Goal: Obtain resource: Download file/media

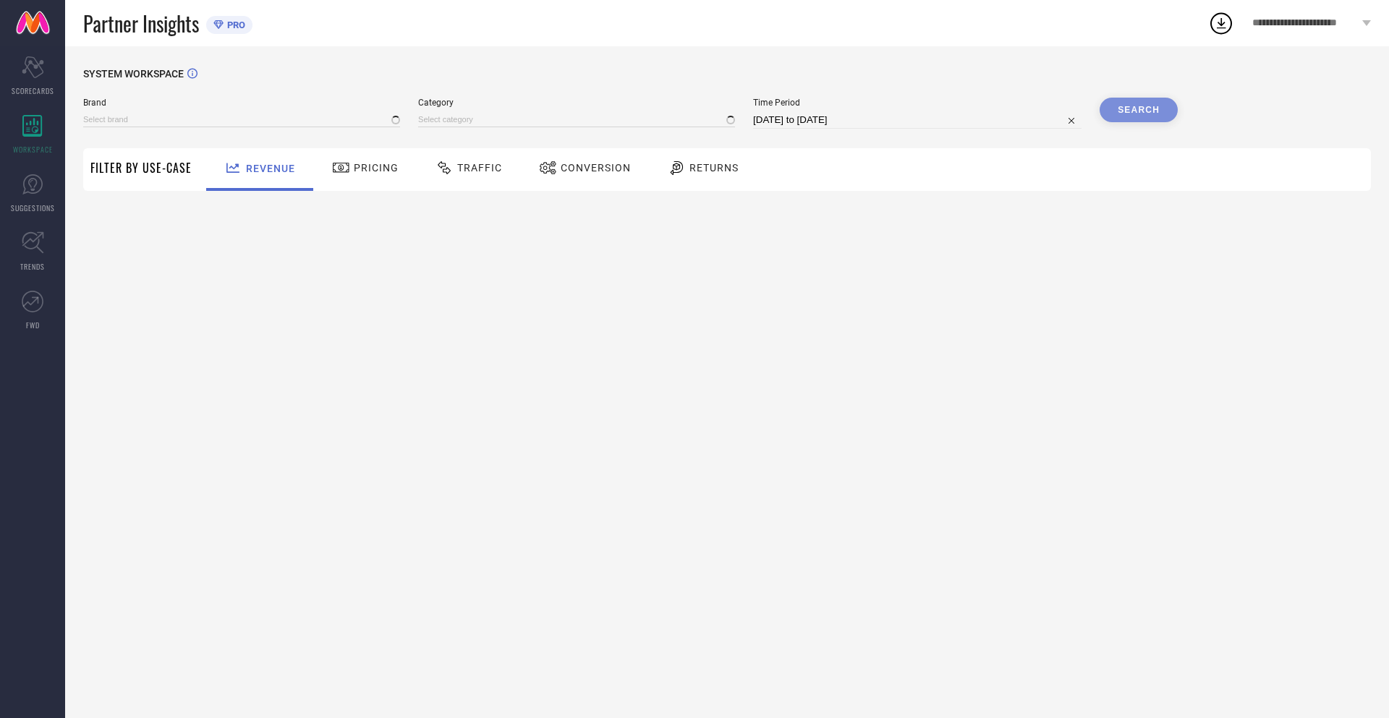
type input "NIKE"
type input "All"
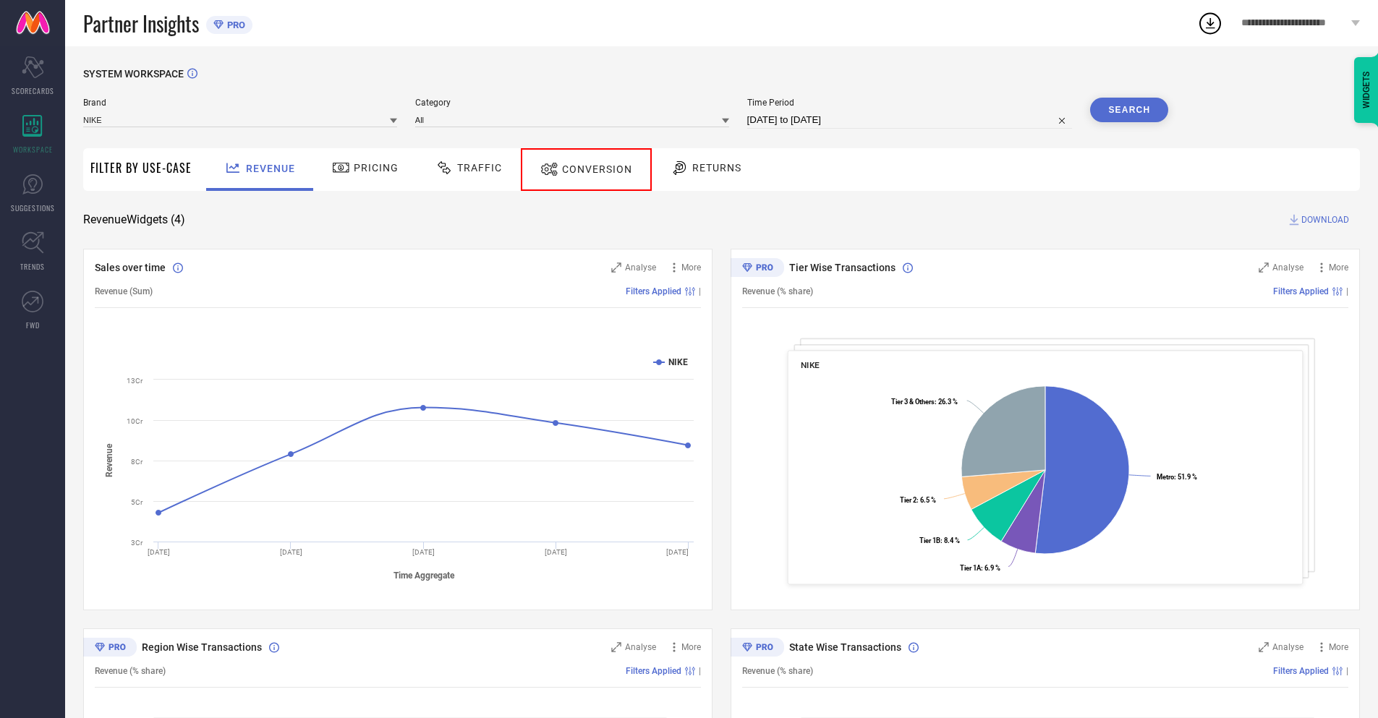
click at [580, 169] on span "Conversion" at bounding box center [597, 169] width 70 height 12
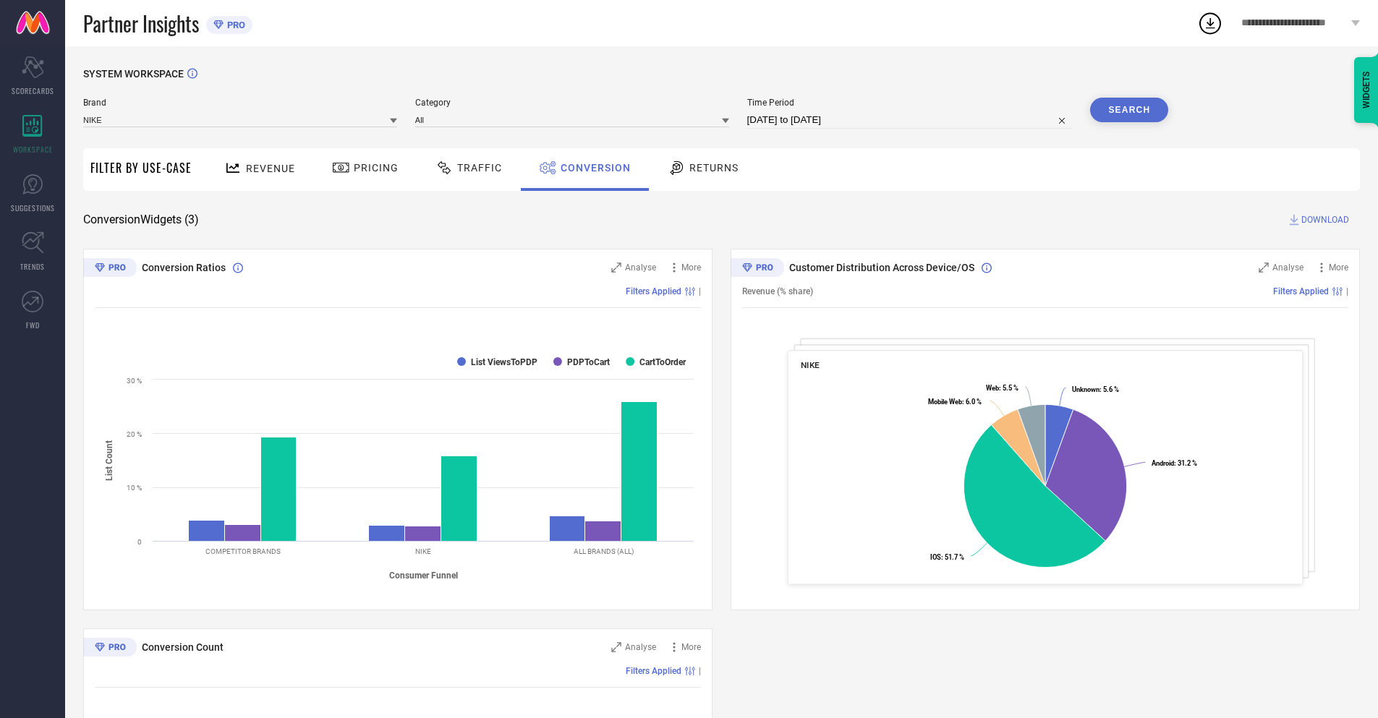
click at [909, 120] on input "[DATE] to [DATE]" at bounding box center [910, 119] width 326 height 17
select select "7"
select select "2025"
select select "8"
select select "2025"
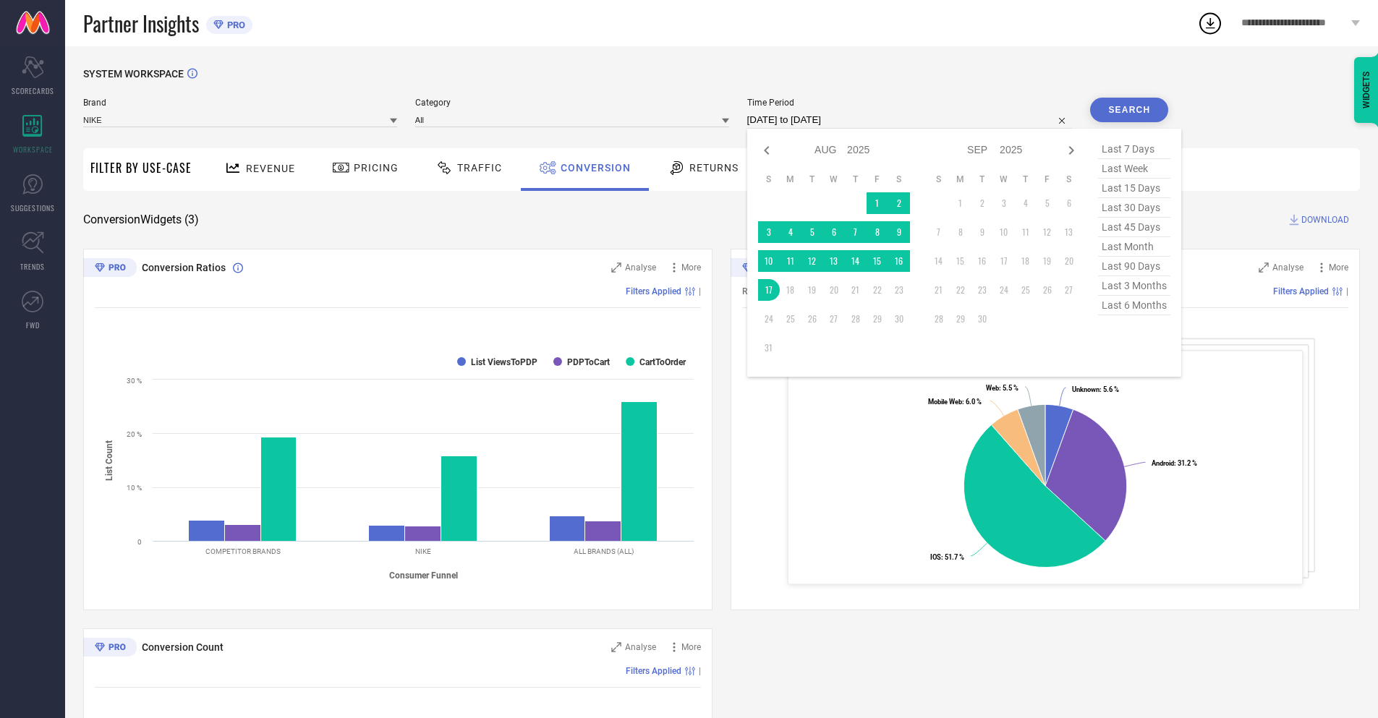
click at [766, 290] on td "17" at bounding box center [769, 290] width 22 height 22
type input "[DATE] to [DATE]"
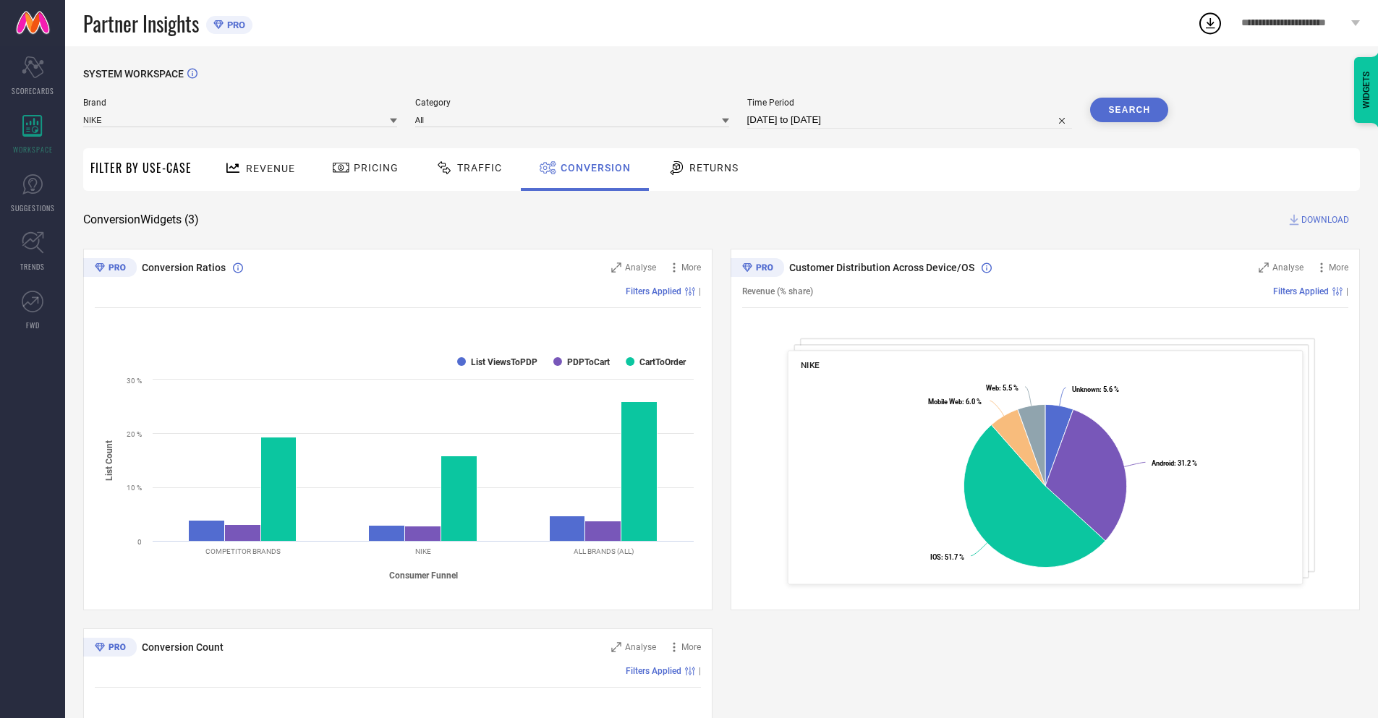
click at [1129, 110] on button "Search" at bounding box center [1129, 110] width 78 height 25
click at [1325, 220] on span "DOWNLOAD" at bounding box center [1325, 220] width 48 height 14
